Goal: Information Seeking & Learning: Learn about a topic

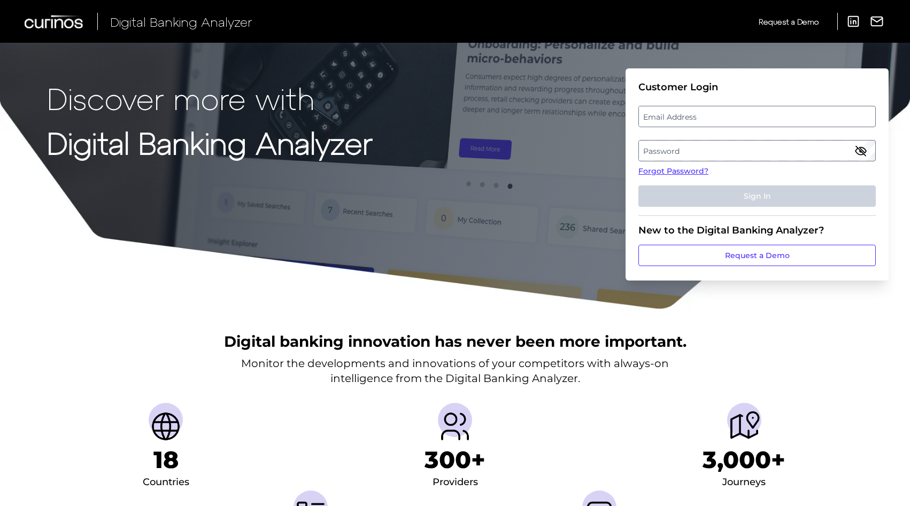
click at [673, 118] on label "Email Address" at bounding box center [757, 116] width 236 height 19
click at [673, 118] on input "email" at bounding box center [756, 116] width 237 height 21
click at [673, 118] on input "Email Address" at bounding box center [756, 116] width 237 height 21
type input "[EMAIL_ADDRESS][DOMAIN_NAME]"
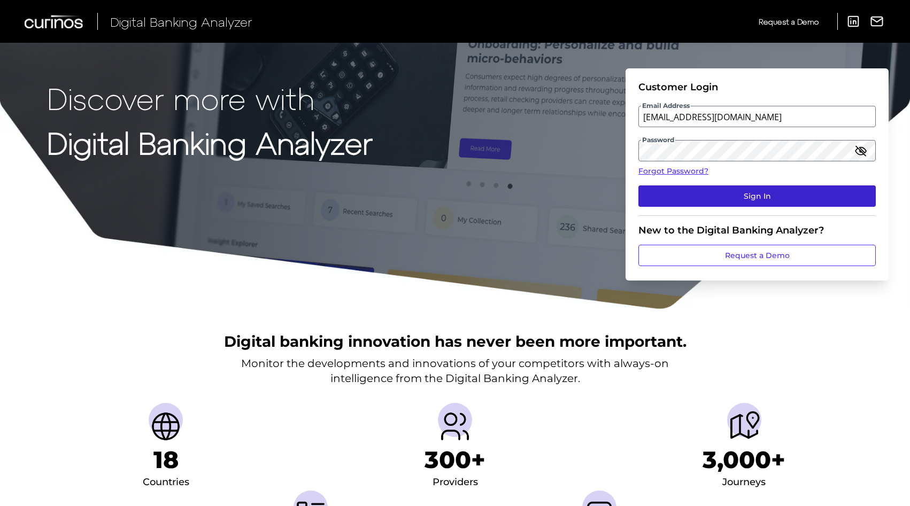
click at [711, 200] on button "Sign In" at bounding box center [756, 195] width 237 height 21
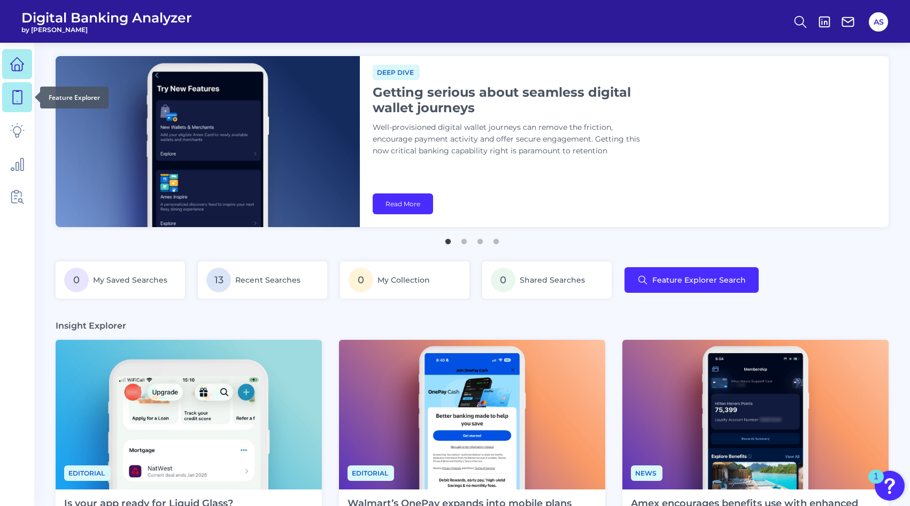
click at [16, 99] on icon at bounding box center [17, 97] width 15 height 15
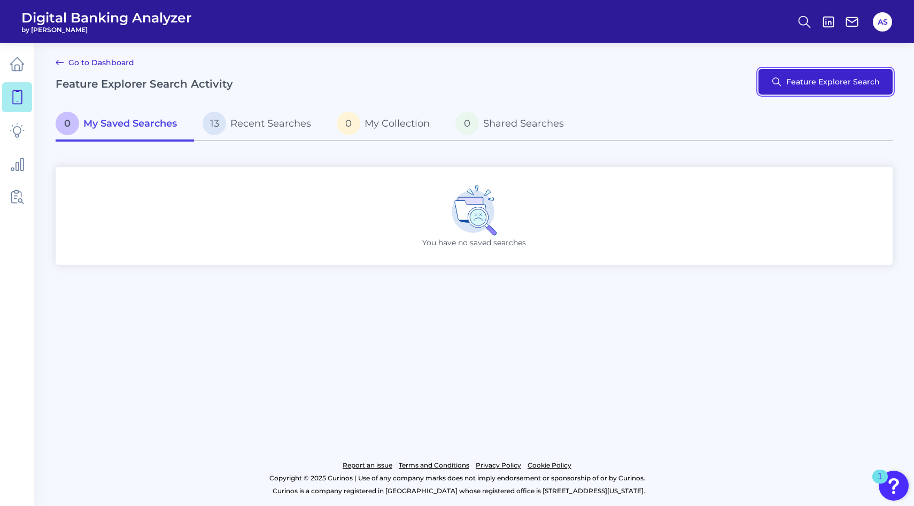
click at [849, 79] on button "Feature Explorer Search" at bounding box center [825, 82] width 134 height 26
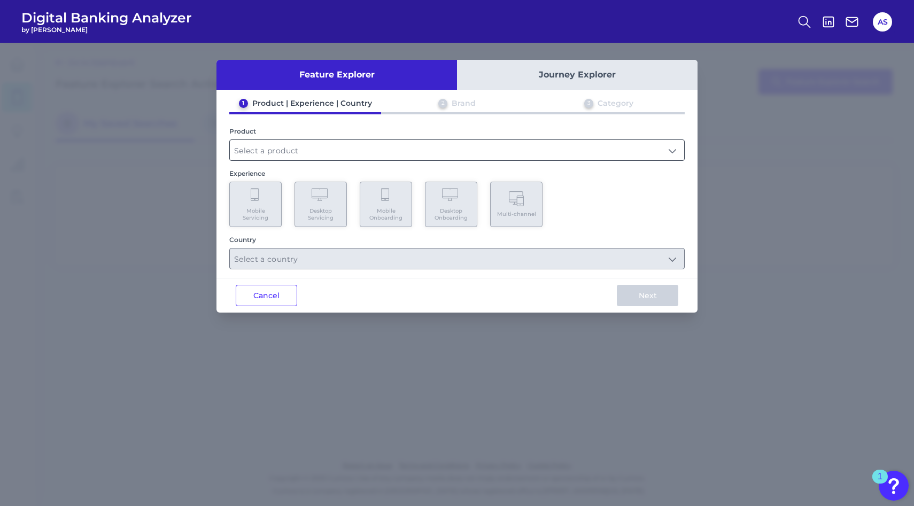
click at [320, 153] on input "text" at bounding box center [457, 150] width 454 height 20
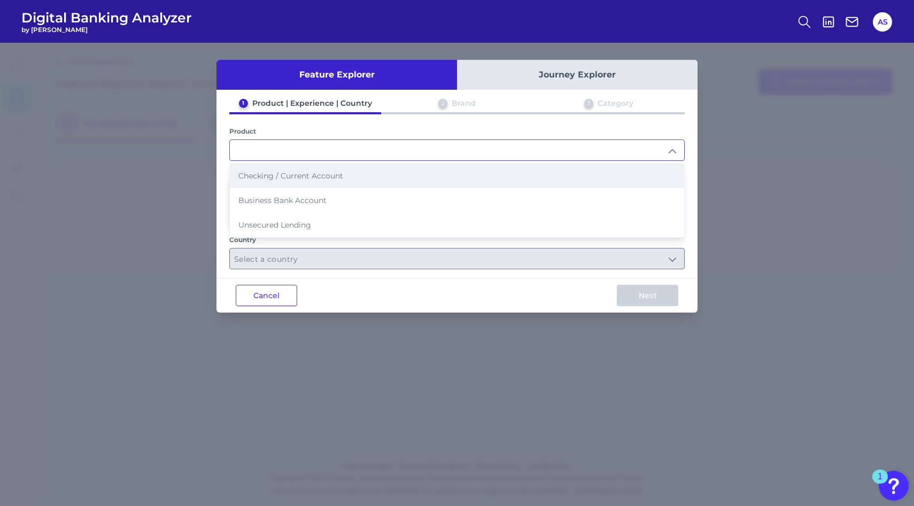
click at [308, 171] on span "Checking / Current Account" at bounding box center [290, 176] width 105 height 10
type input "Checking / Current Account"
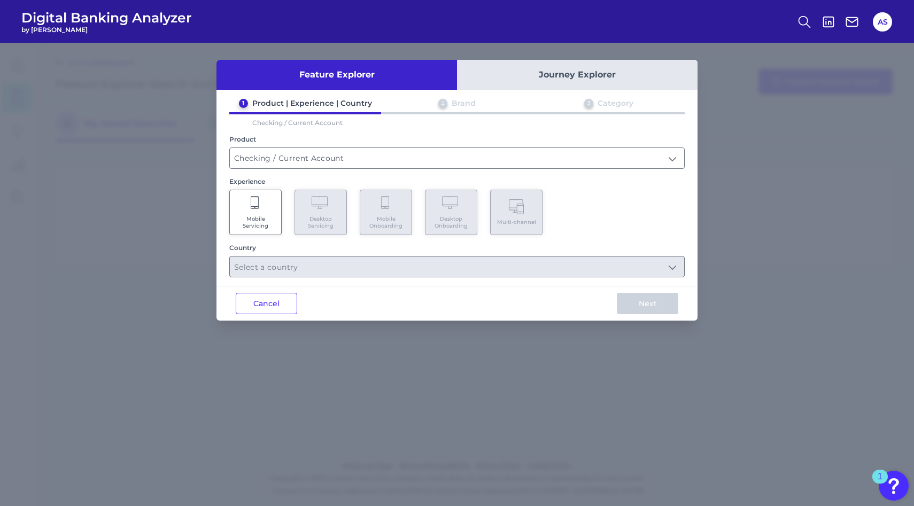
click at [268, 211] on Servicing "Mobile Servicing" at bounding box center [255, 212] width 52 height 45
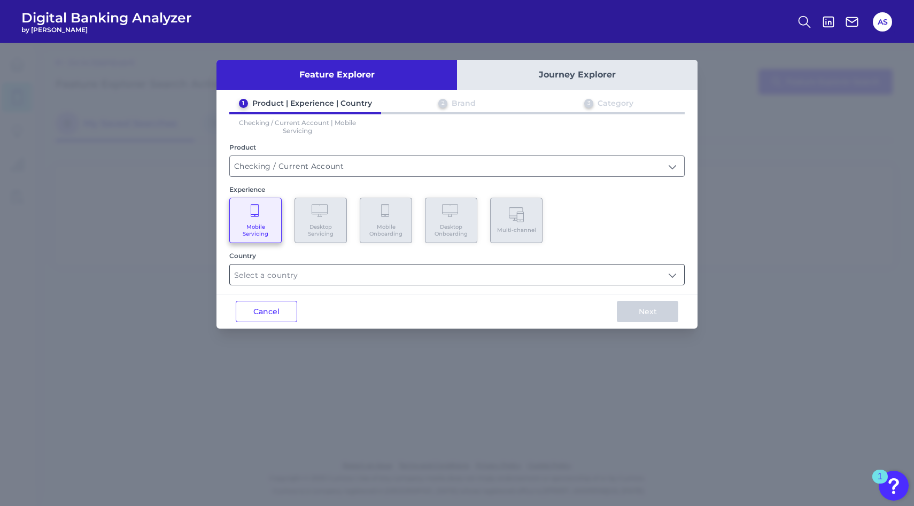
click at [282, 265] on input "text" at bounding box center [457, 275] width 454 height 20
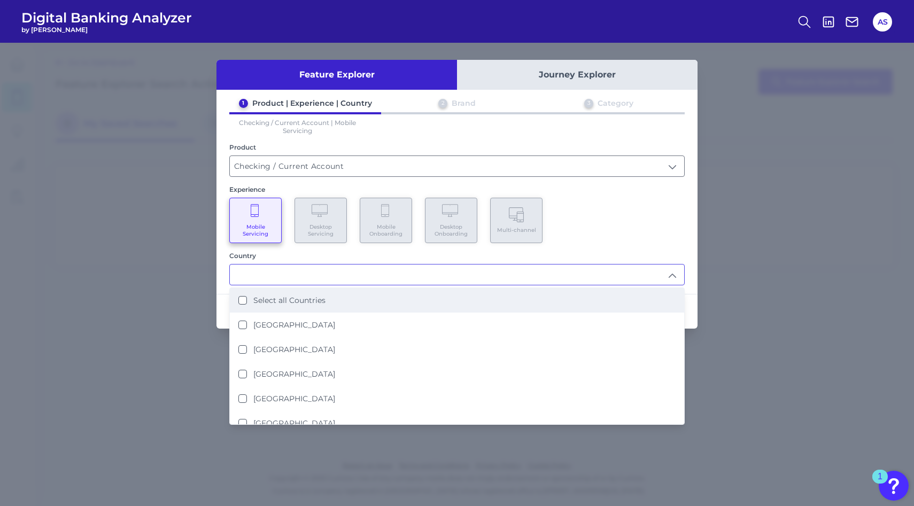
click at [281, 300] on label "Select all Countries" at bounding box center [289, 301] width 72 height 10
type input "Select all Countries"
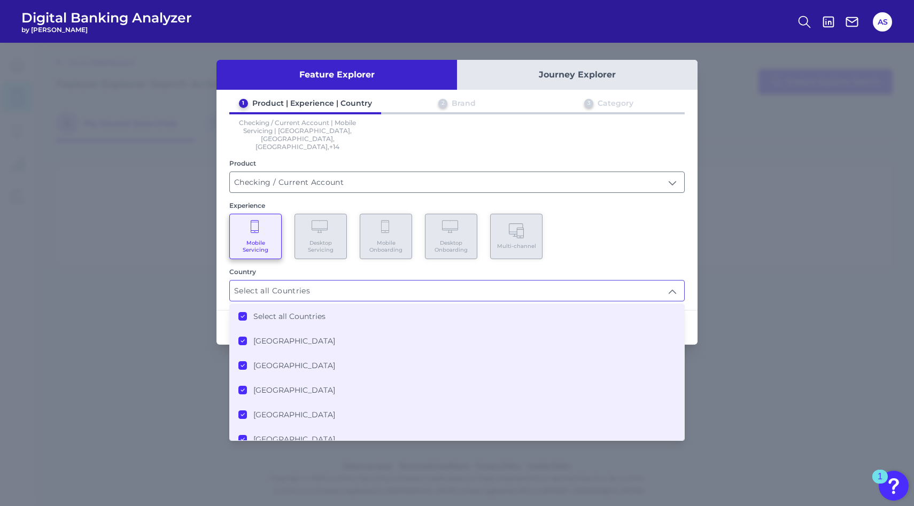
click at [474, 268] on div "Country Select all Countries Select all Countries Select all Countries [GEOGRAP…" at bounding box center [456, 285] width 455 height 34
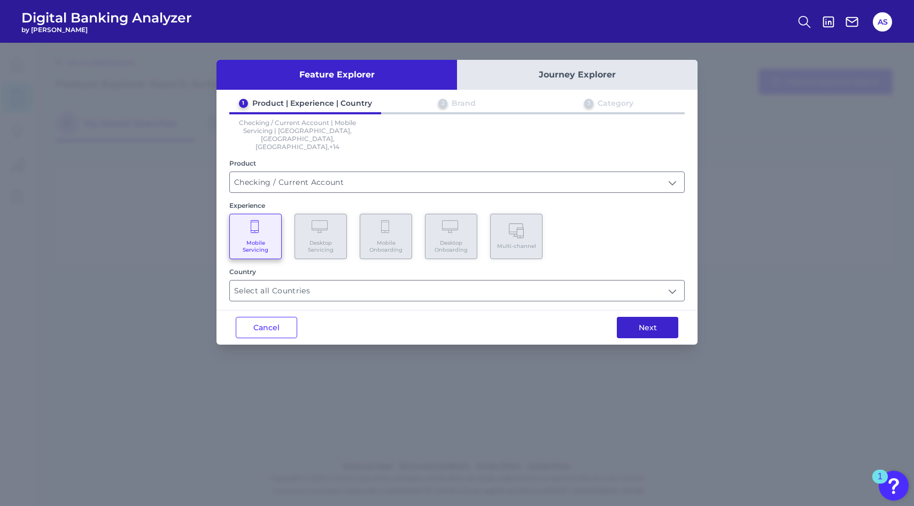
click at [637, 317] on button "Next" at bounding box center [647, 327] width 61 height 21
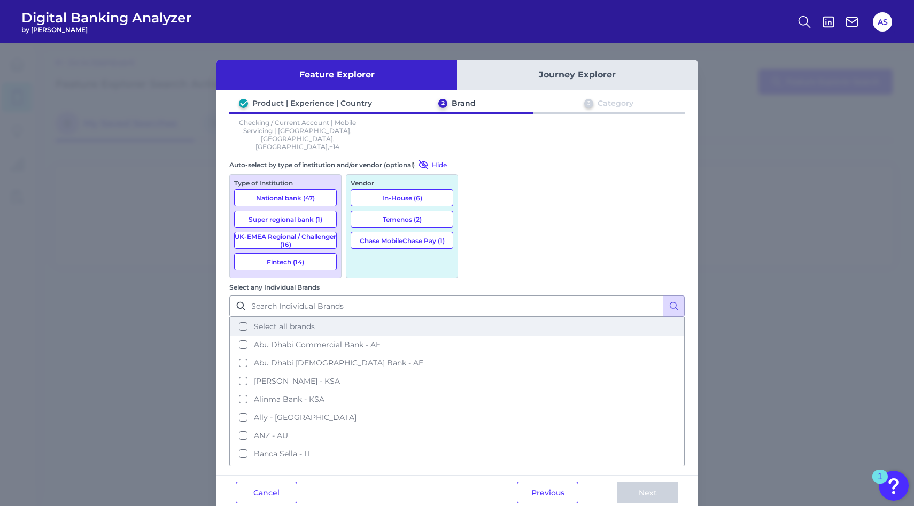
click at [472, 317] on button "Select all brands" at bounding box center [456, 326] width 453 height 18
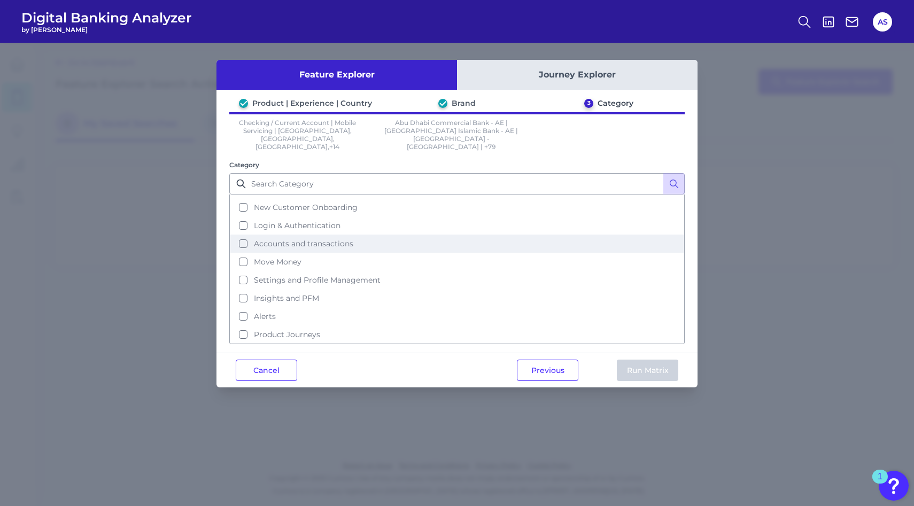
scroll to position [34, 0]
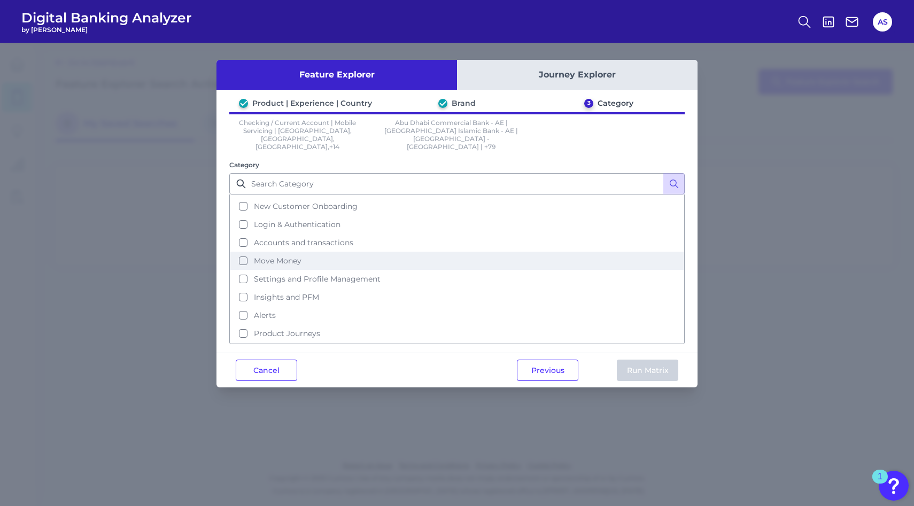
click at [274, 256] on span "Move Money" at bounding box center [278, 261] width 48 height 10
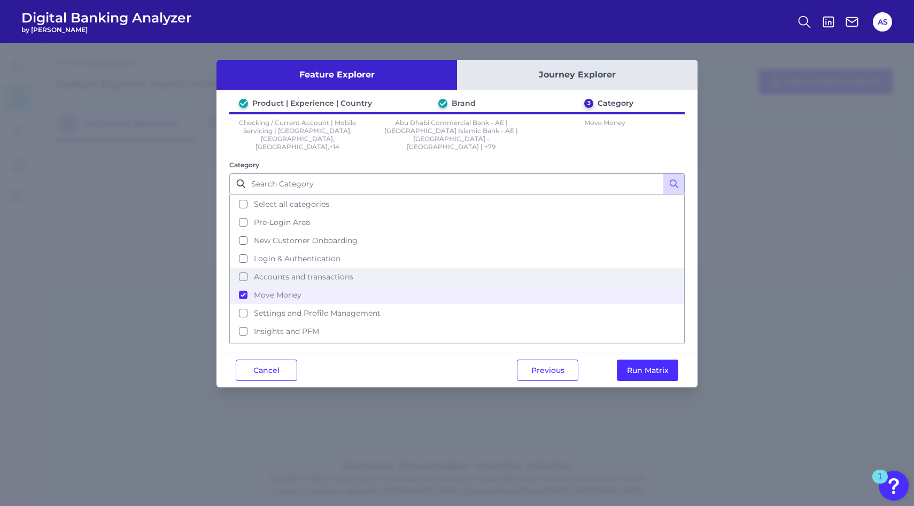
click at [348, 268] on button "Accounts and transactions" at bounding box center [456, 277] width 453 height 18
click at [624, 353] on div "Previous Run Matrix" at bounding box center [598, 370] width 200 height 34
click at [624, 360] on button "Run Matrix" at bounding box center [647, 370] width 61 height 21
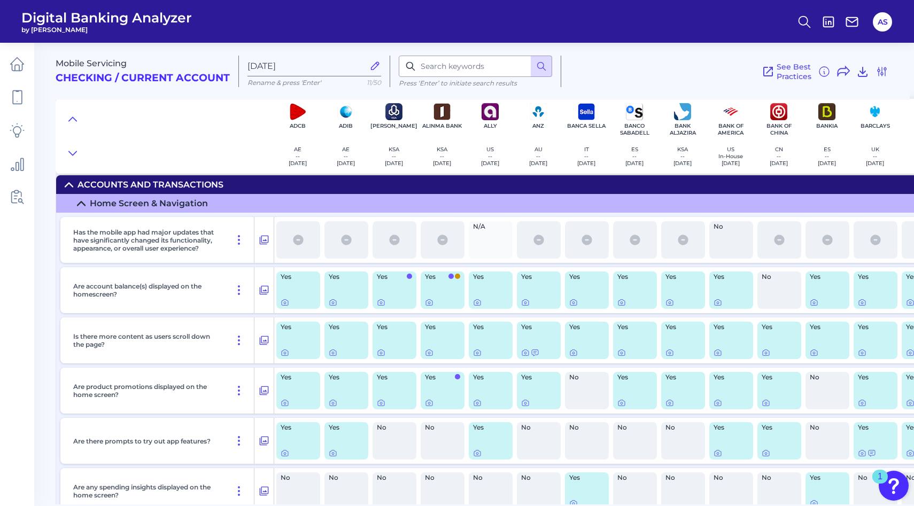
scroll to position [11, 0]
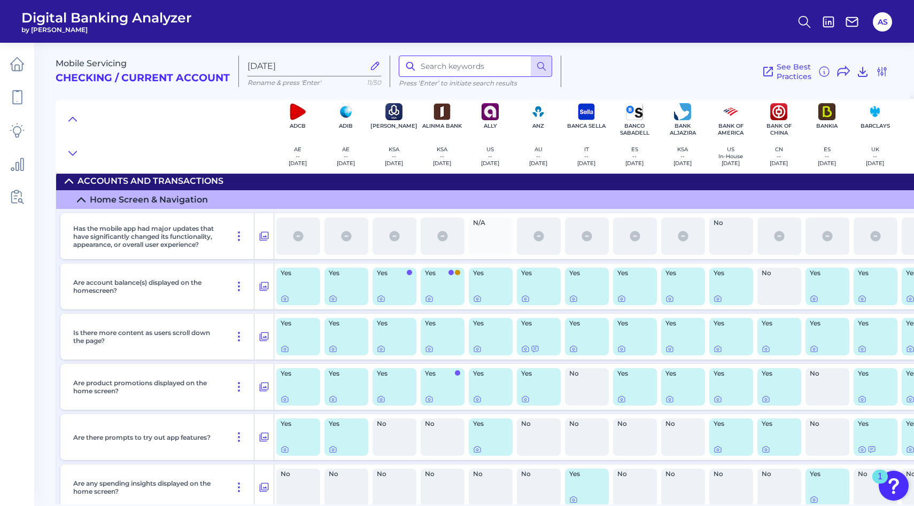
click at [444, 67] on input at bounding box center [475, 66] width 153 height 21
type input "recent"
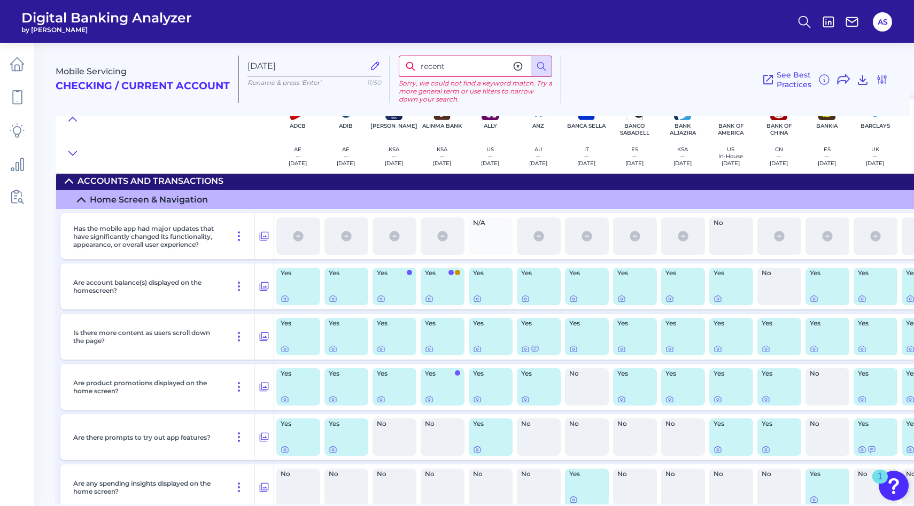
click at [518, 67] on icon at bounding box center [518, 67] width 8 height 8
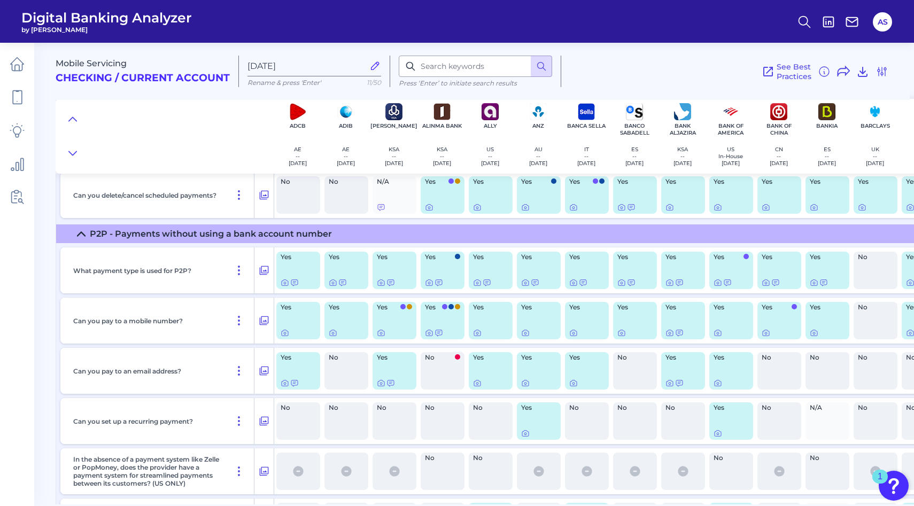
scroll to position [4195, 0]
click at [382, 283] on icon at bounding box center [381, 282] width 2 height 2
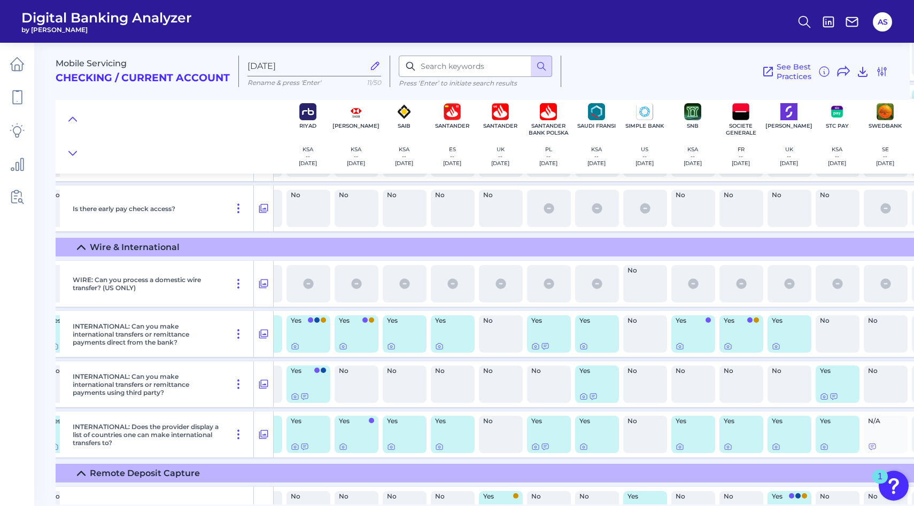
scroll to position [6115, 3314]
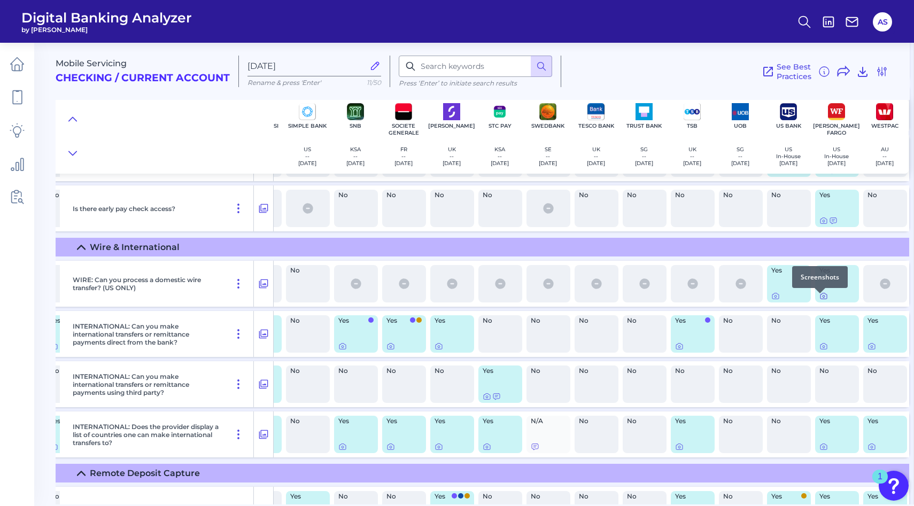
click at [820, 299] on icon at bounding box center [823, 296] width 6 height 6
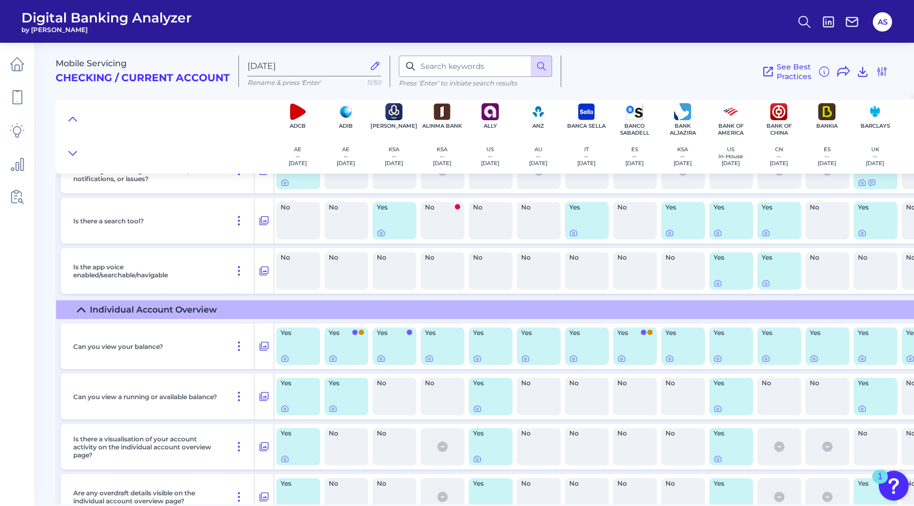
scroll to position [0, 0]
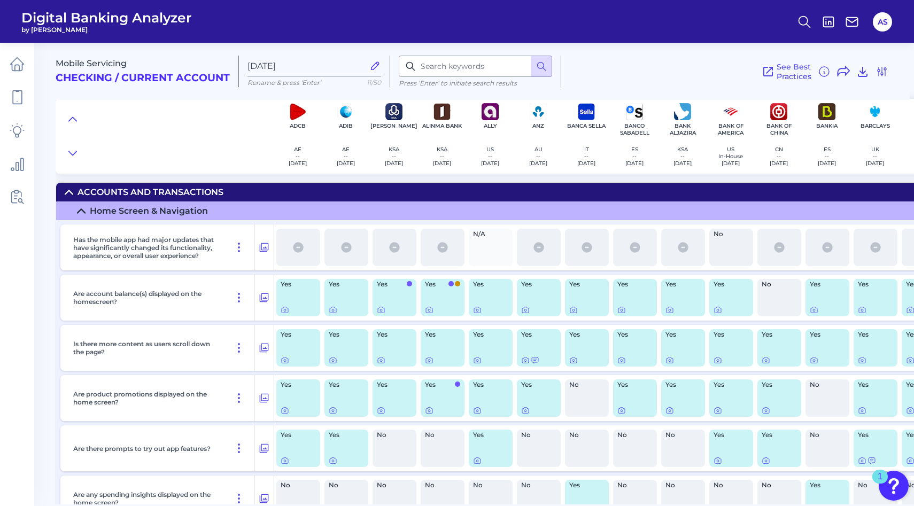
click at [210, 191] on div "Accounts and transactions" at bounding box center [150, 192] width 146 height 10
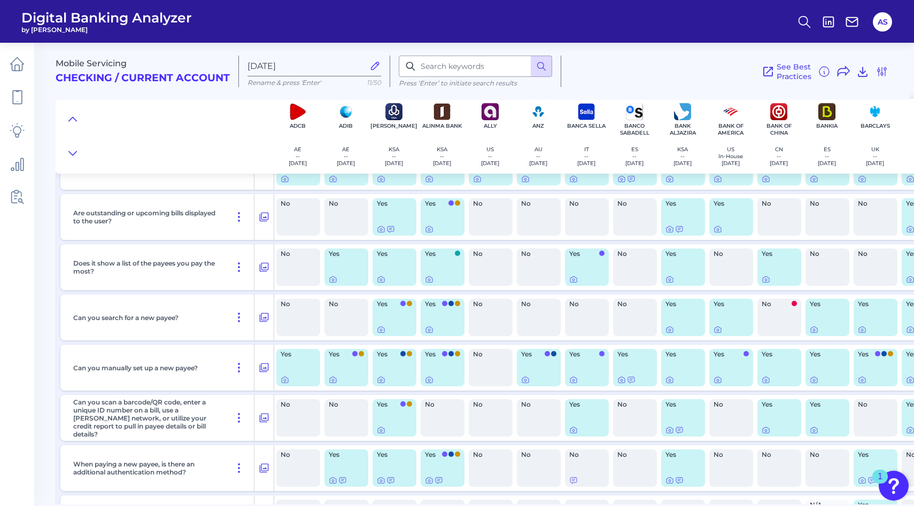
scroll to position [261, 0]
click at [379, 278] on icon at bounding box center [381, 278] width 9 height 9
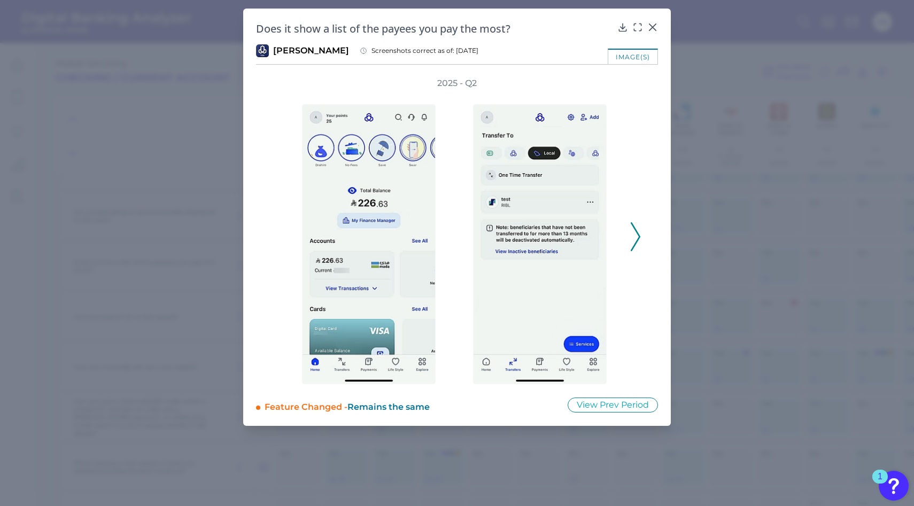
click at [638, 244] on icon at bounding box center [636, 236] width 10 height 29
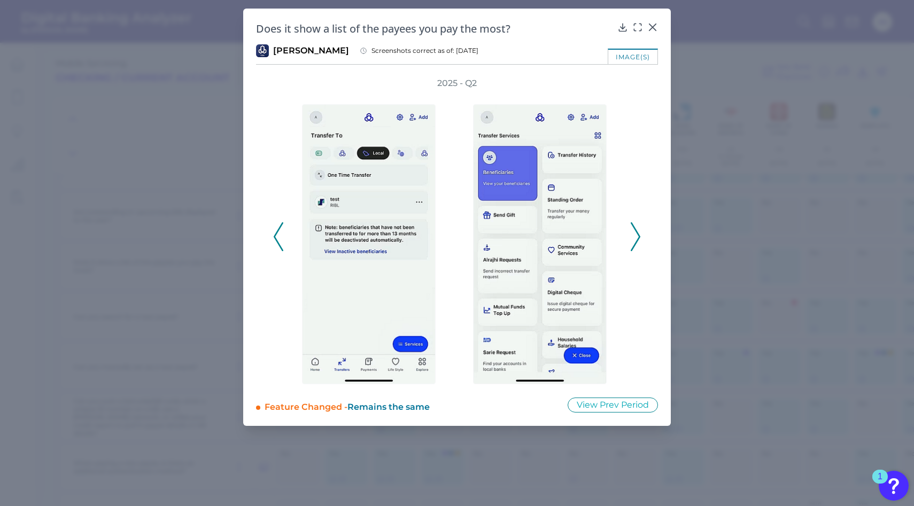
click at [638, 244] on icon at bounding box center [636, 236] width 10 height 29
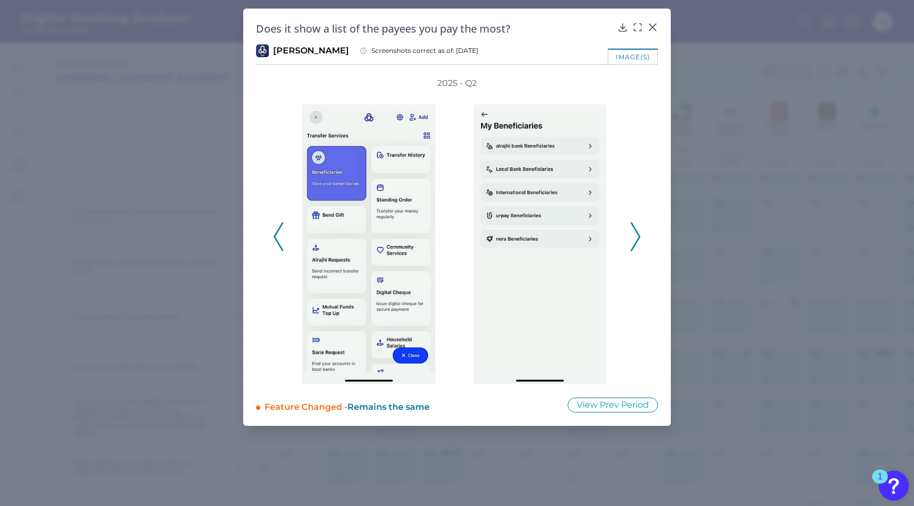
click at [638, 244] on icon at bounding box center [636, 236] width 10 height 29
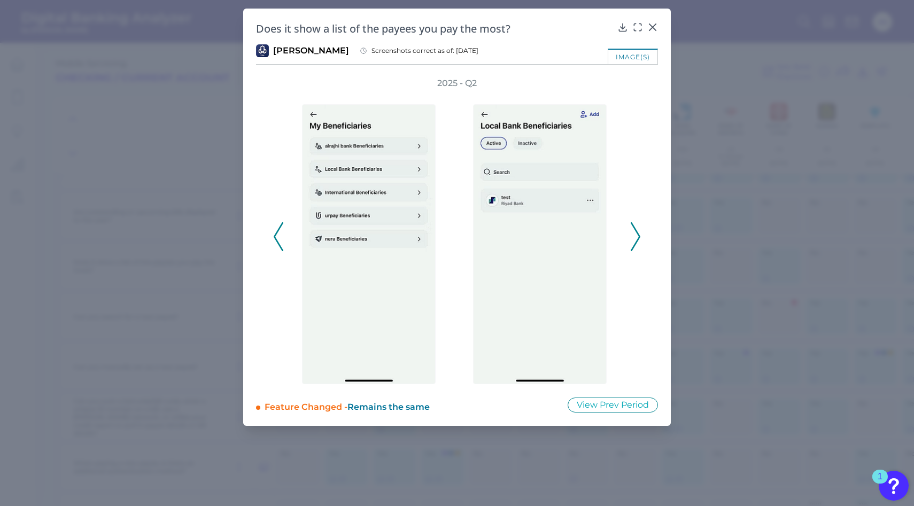
click at [638, 244] on icon at bounding box center [636, 236] width 10 height 29
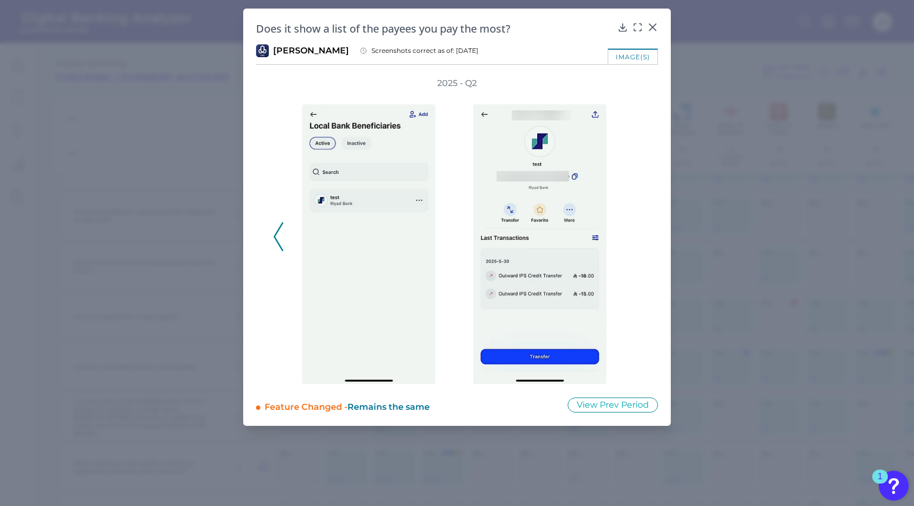
click at [638, 244] on div "2025 - Q2" at bounding box center [457, 230] width 368 height 307
